Goal: Entertainment & Leisure: Consume media (video, audio)

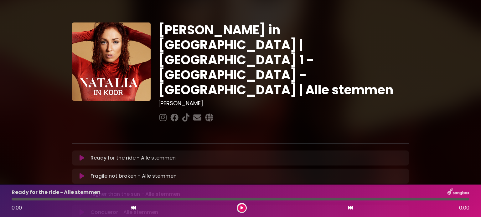
click at [353, 209] on div "0:00 0:00" at bounding box center [240, 208] width 465 height 10
click at [350, 209] on icon at bounding box center [350, 208] width 5 height 5
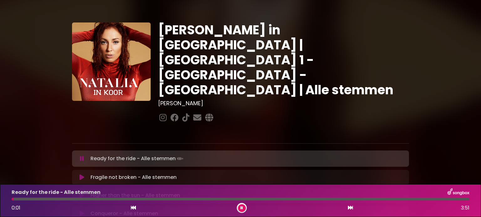
click at [350, 209] on icon at bounding box center [350, 208] width 5 height 5
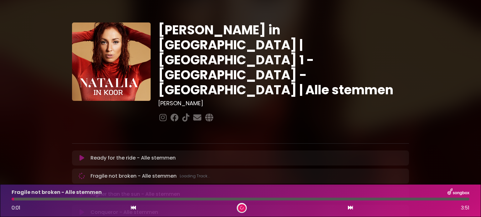
click at [350, 209] on icon at bounding box center [350, 208] width 5 height 5
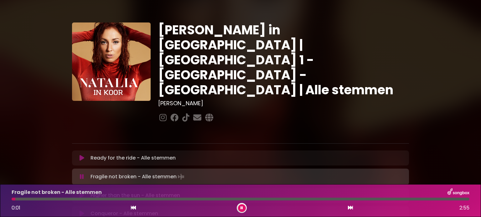
click at [350, 209] on icon at bounding box center [350, 208] width 5 height 5
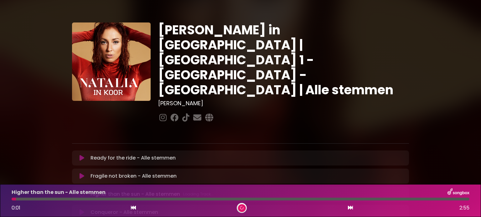
click at [350, 209] on icon at bounding box center [350, 208] width 5 height 5
click at [351, 209] on icon at bounding box center [350, 208] width 5 height 5
click at [243, 209] on icon at bounding box center [241, 208] width 3 height 4
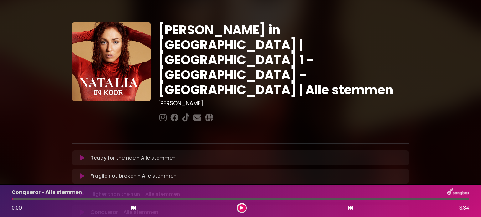
click at [349, 209] on icon at bounding box center [350, 208] width 5 height 5
click at [241, 210] on icon at bounding box center [241, 208] width 3 height 4
click at [241, 211] on button at bounding box center [242, 209] width 8 height 8
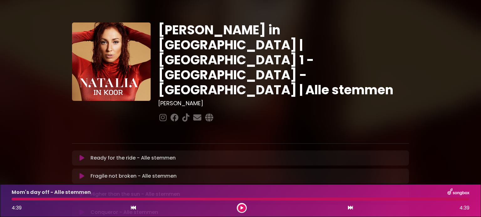
click at [353, 210] on div "4:39 4:39" at bounding box center [240, 208] width 465 height 10
click at [348, 208] on icon at bounding box center [350, 208] width 5 height 5
click at [239, 209] on button at bounding box center [242, 209] width 8 height 8
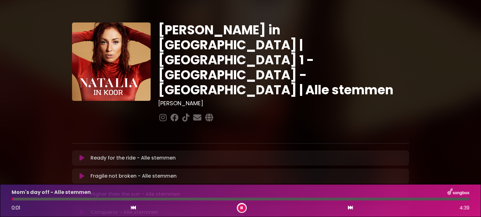
click at [354, 209] on div "0:01 4:39" at bounding box center [240, 208] width 465 height 10
click at [351, 209] on icon at bounding box center [350, 208] width 5 height 5
click at [242, 208] on icon at bounding box center [241, 208] width 3 height 4
click at [243, 210] on icon at bounding box center [241, 208] width 3 height 4
click at [241, 207] on icon at bounding box center [241, 208] width 3 height 4
